Goal: Task Accomplishment & Management: Use online tool/utility

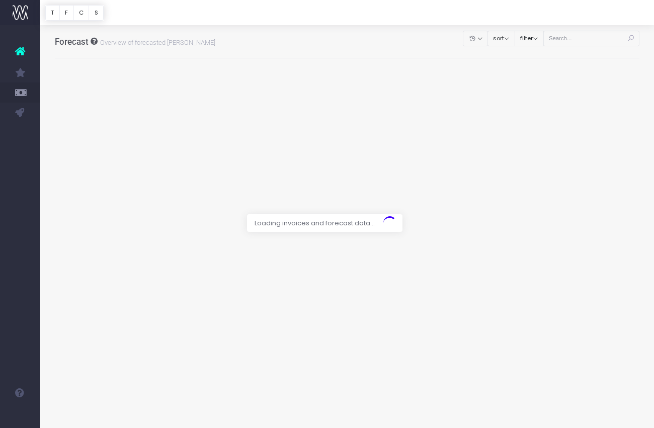
click at [601, 39] on div at bounding box center [327, 214] width 654 height 428
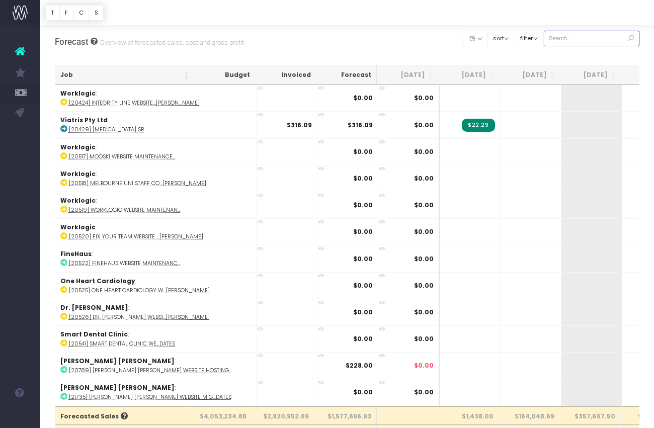
click at [601, 37] on input "text" at bounding box center [591, 39] width 97 height 16
paste input "24619"
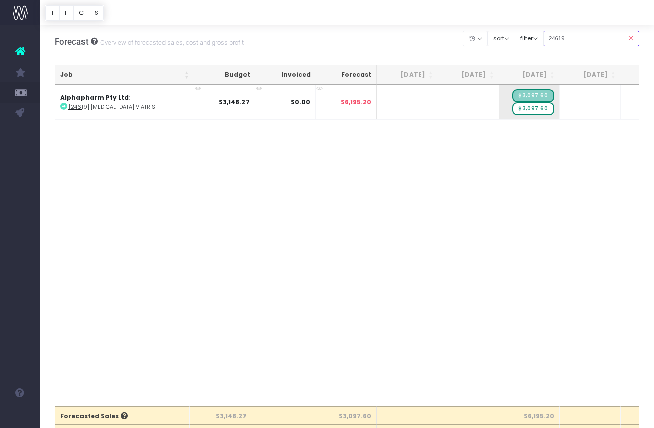
type input "24619"
click at [514, 106] on span "+" at bounding box center [514, 102] width 30 height 34
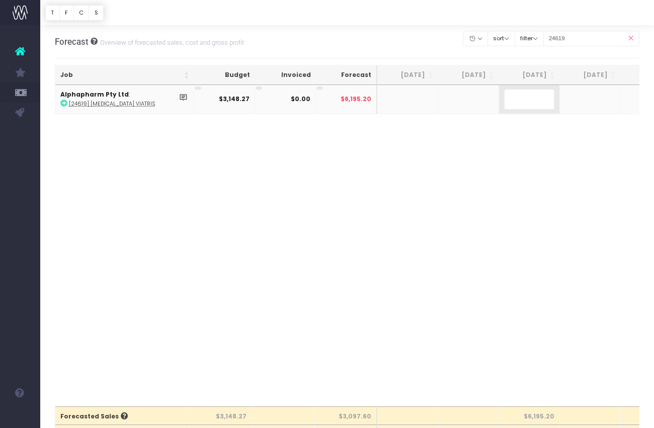
click at [512, 152] on div "Job Budget Invoiced Forecast [DATE] [DATE] [DATE] Sep [DATE] Nov [DATE] Jan [DA…" at bounding box center [347, 245] width 585 height 321
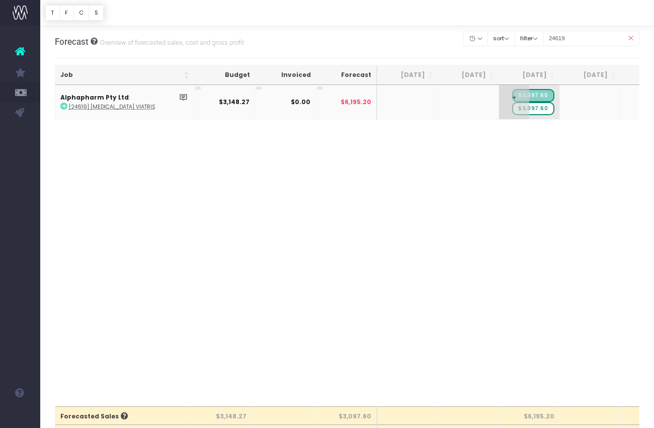
click at [546, 111] on span "$3,097.60" at bounding box center [533, 108] width 42 height 13
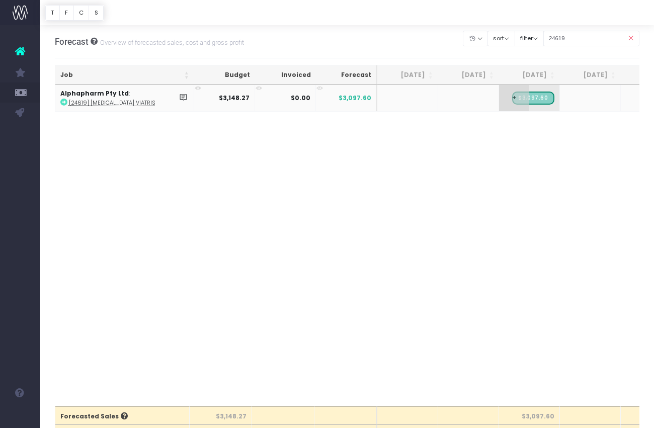
click at [505, 101] on span "+" at bounding box center [514, 98] width 30 height 26
